Goal: Information Seeking & Learning: Learn about a topic

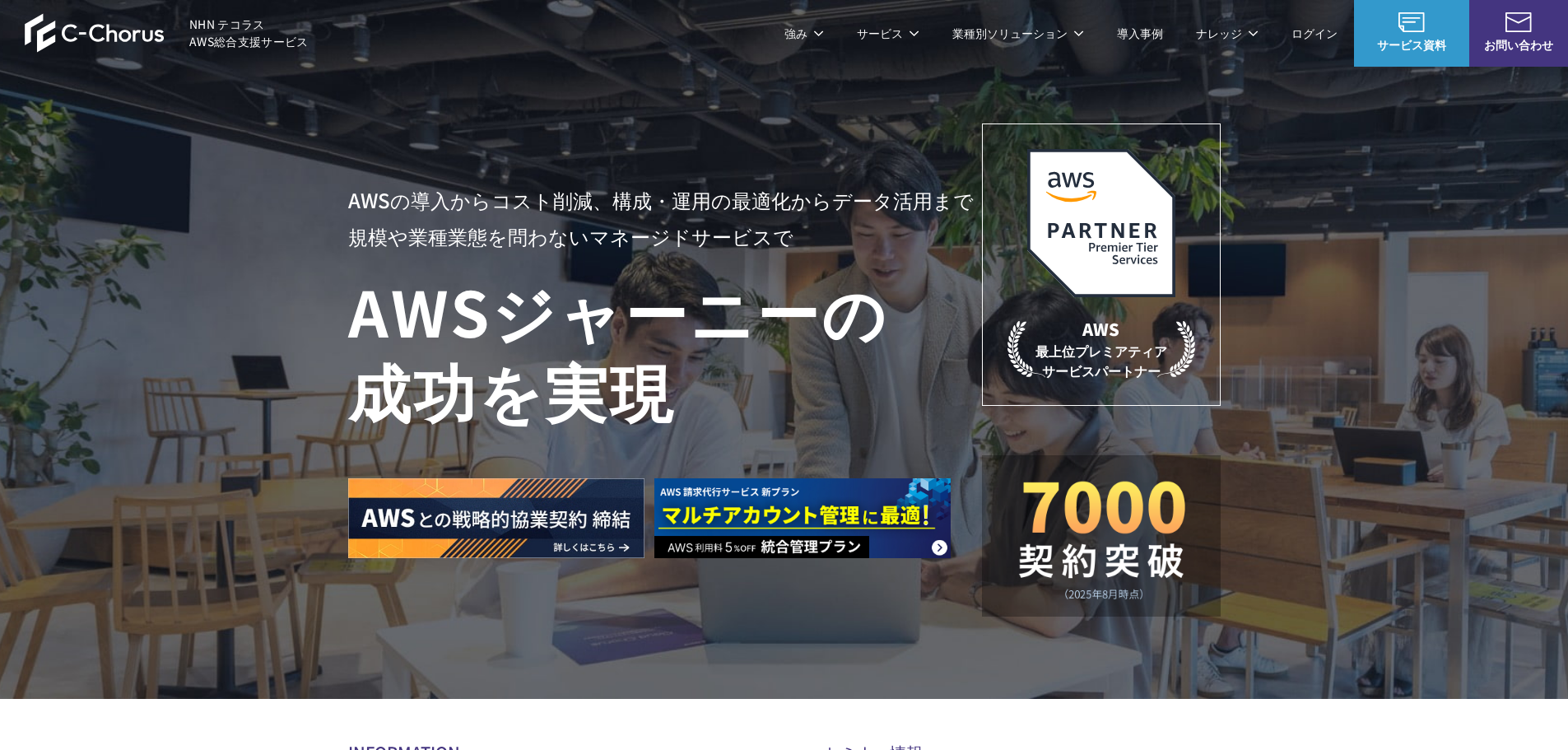
click at [1138, 36] on link "導入事例" at bounding box center [1139, 32] width 46 height 17
